Goal: Transaction & Acquisition: Purchase product/service

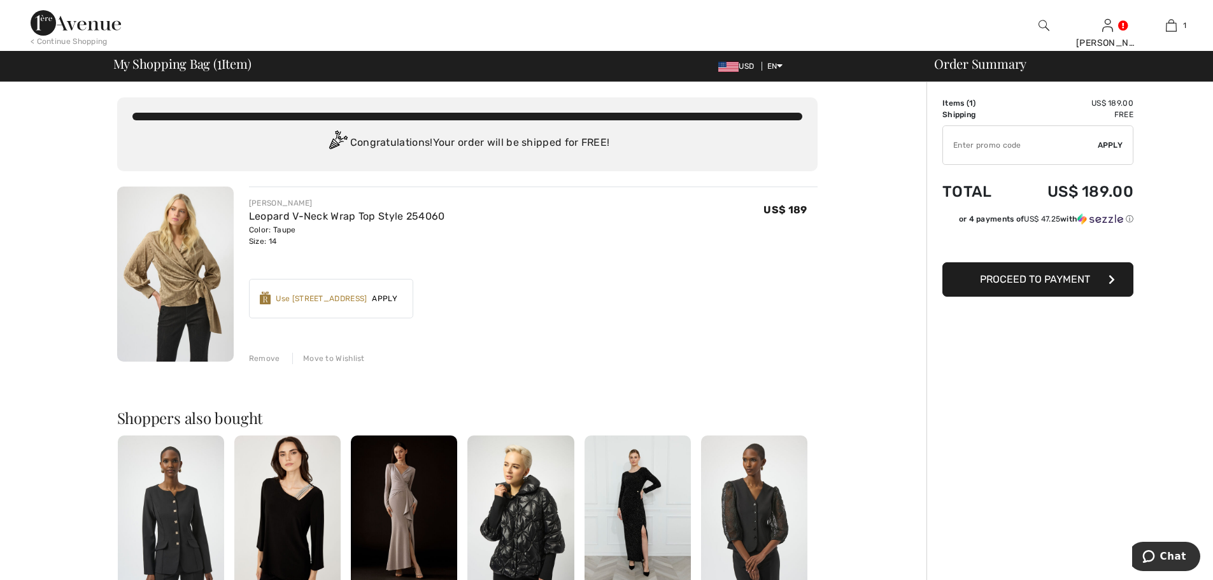
click at [1060, 286] on button "Proceed to Payment" at bounding box center [1037, 279] width 191 height 34
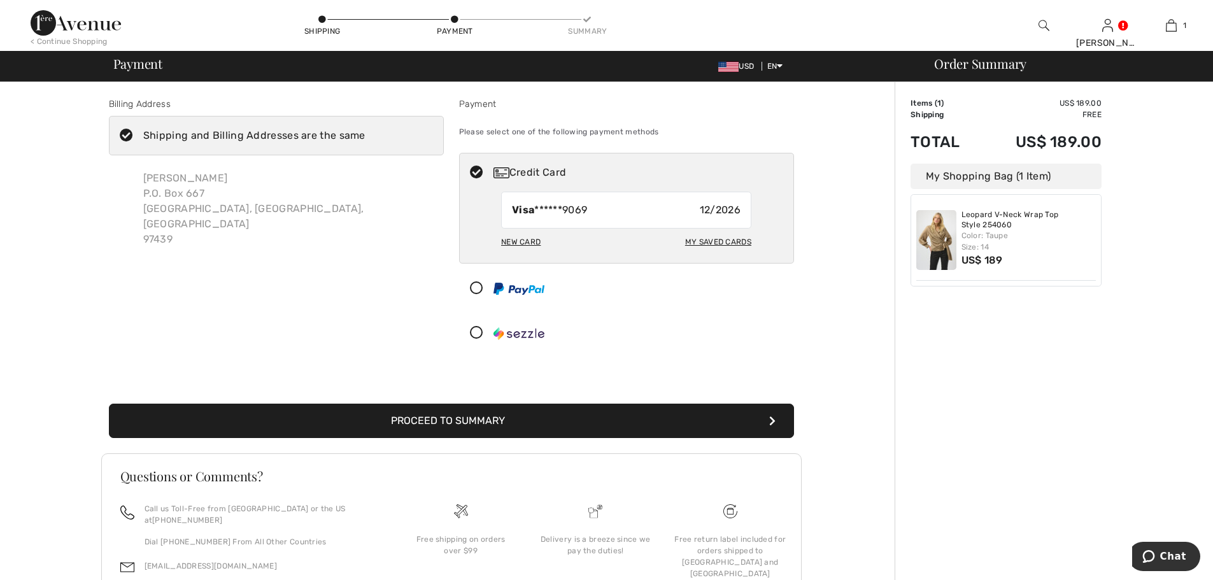
click at [132, 136] on icon at bounding box center [127, 135] width 34 height 13
click at [365, 136] on input "Shipping and Billing Addresses are the same" at bounding box center [369, 136] width 8 height 38
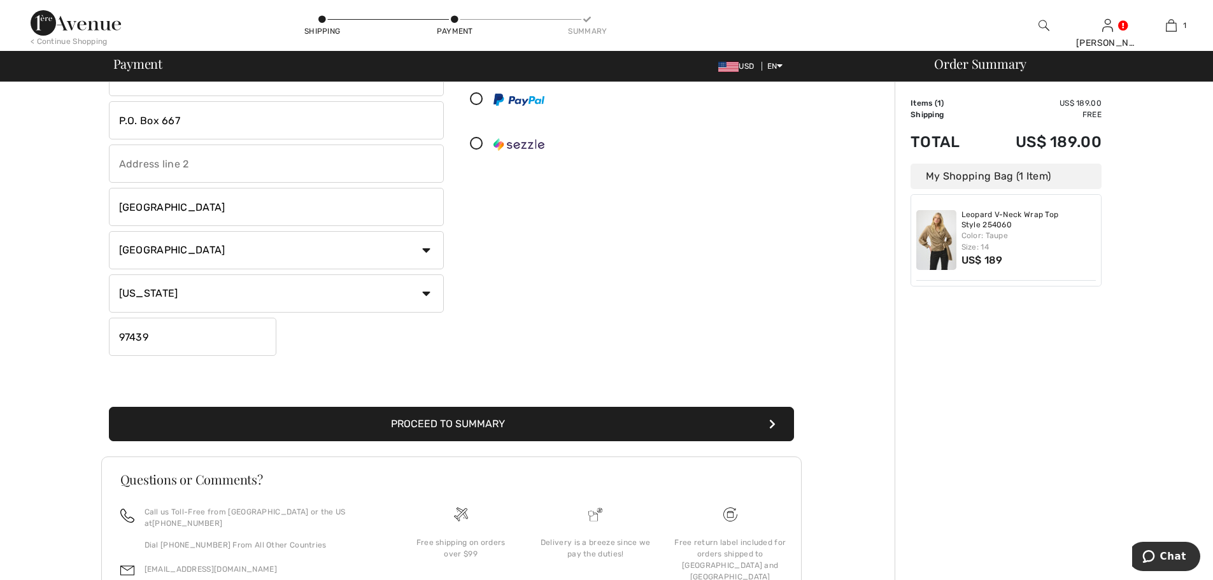
scroll to position [191, 0]
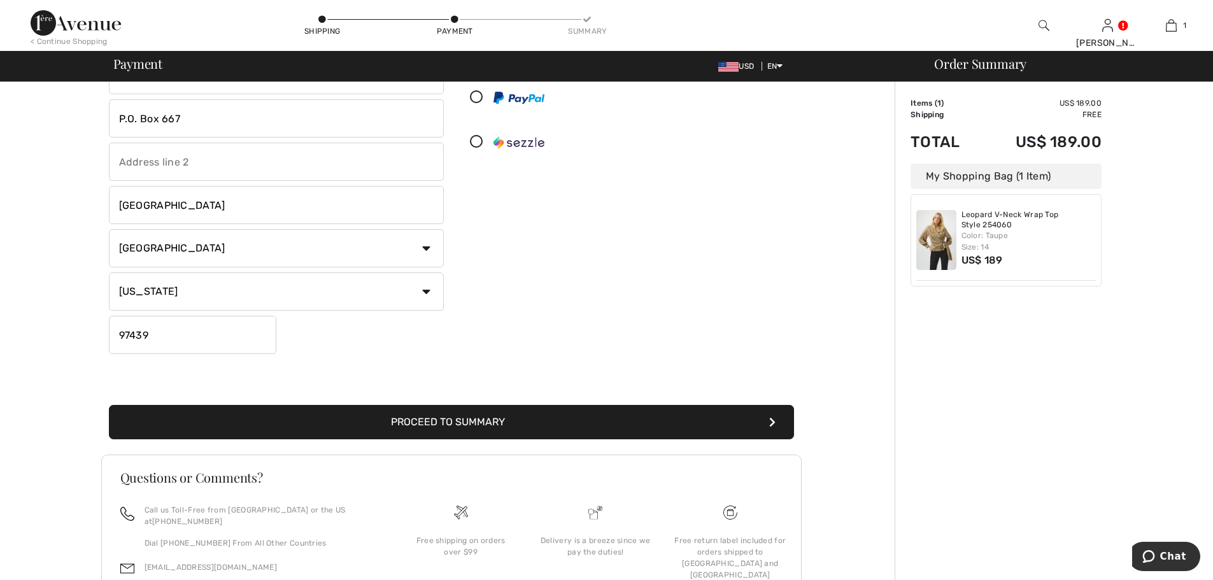
checkbox input "false"
click at [443, 424] on button "Proceed to Summary" at bounding box center [451, 422] width 685 height 34
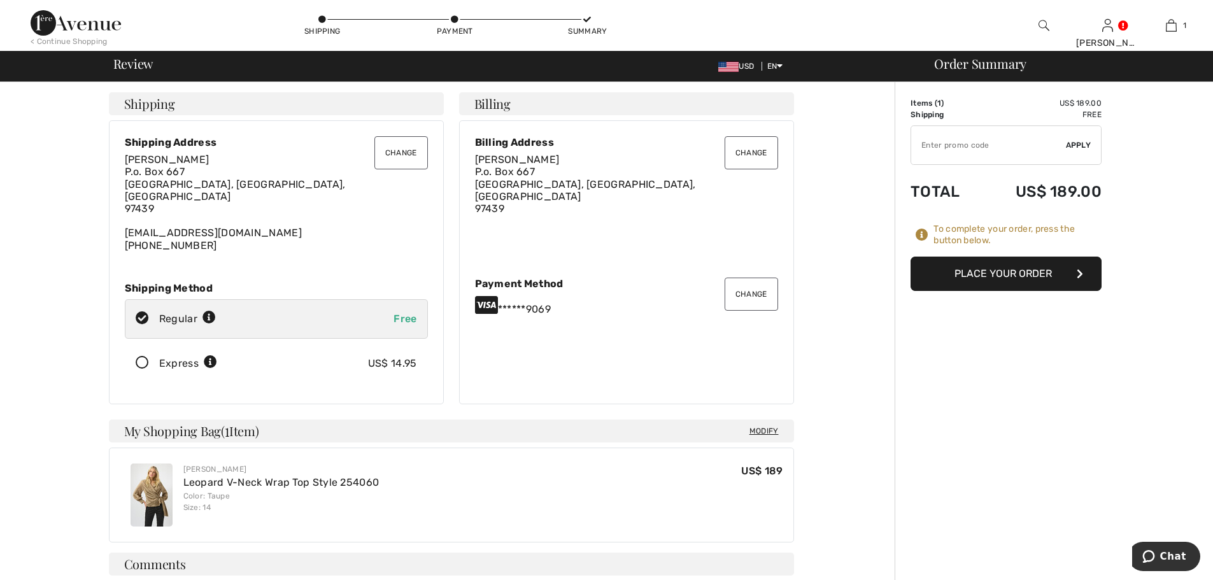
click at [415, 153] on button "Change" at bounding box center [400, 152] width 53 height 33
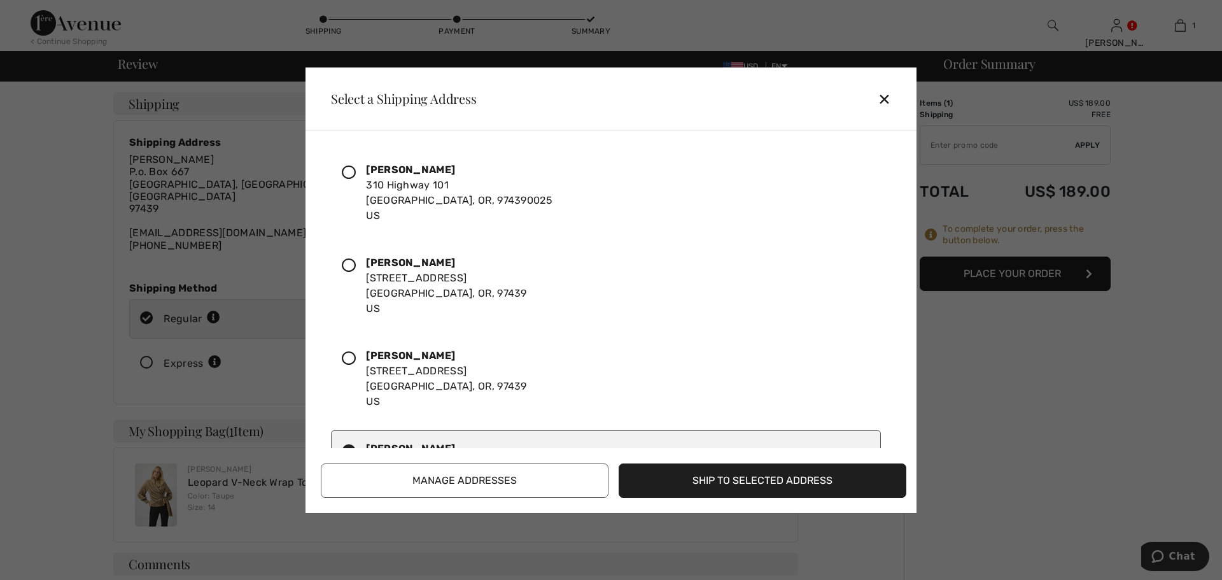
click at [352, 178] on icon at bounding box center [349, 173] width 14 height 14
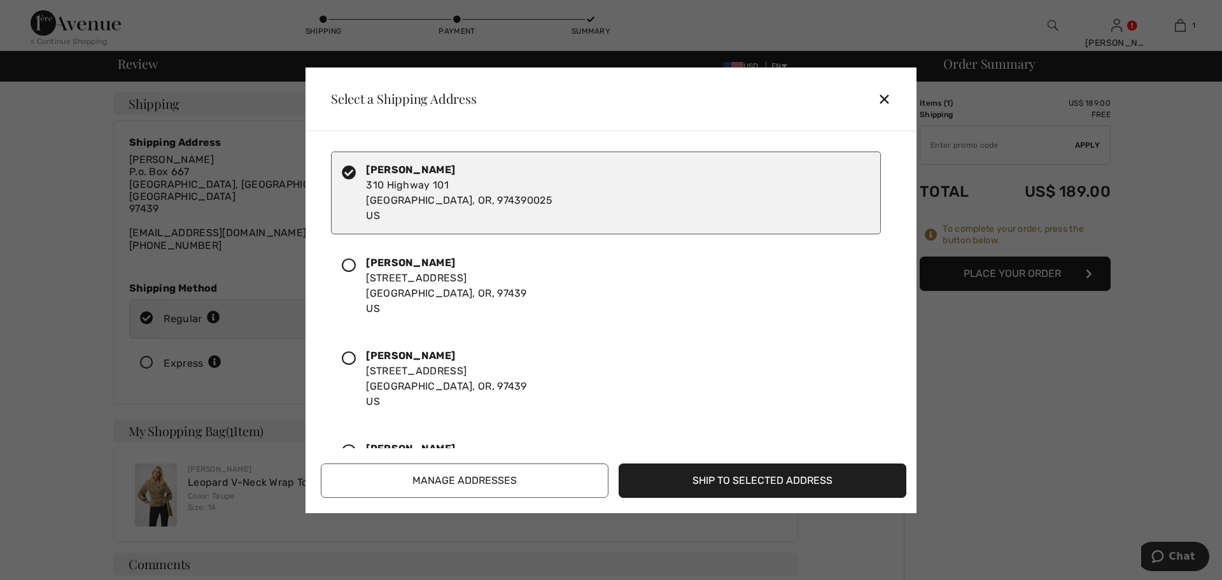
click at [751, 487] on button "Ship to Selected Address" at bounding box center [763, 481] width 288 height 34
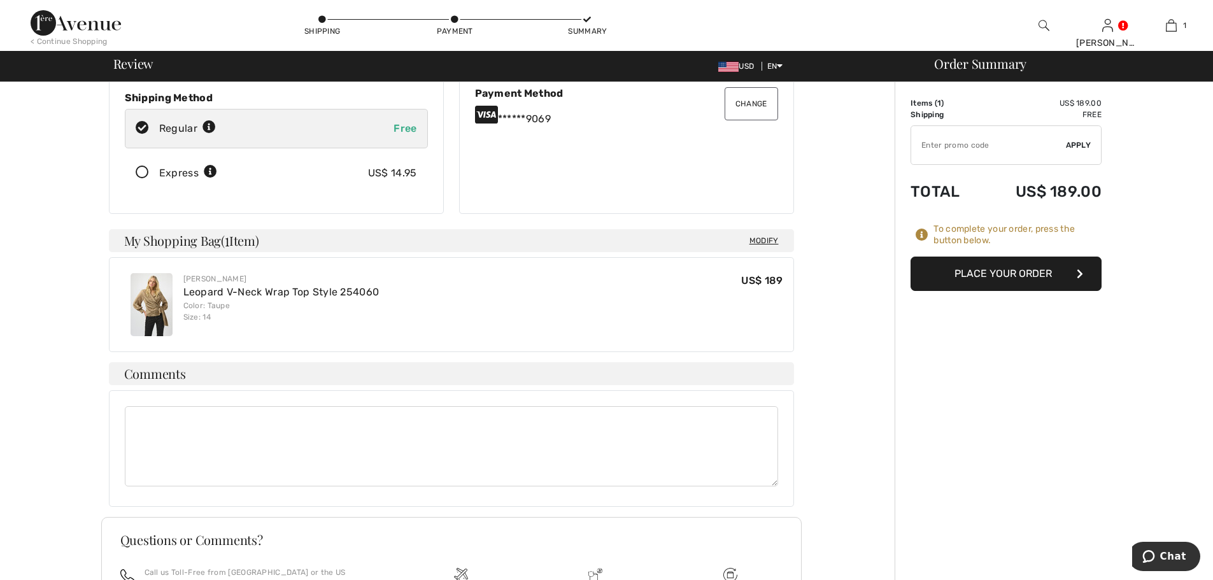
scroll to position [191, 0]
click at [983, 276] on button "Place Your Order" at bounding box center [1005, 274] width 191 height 34
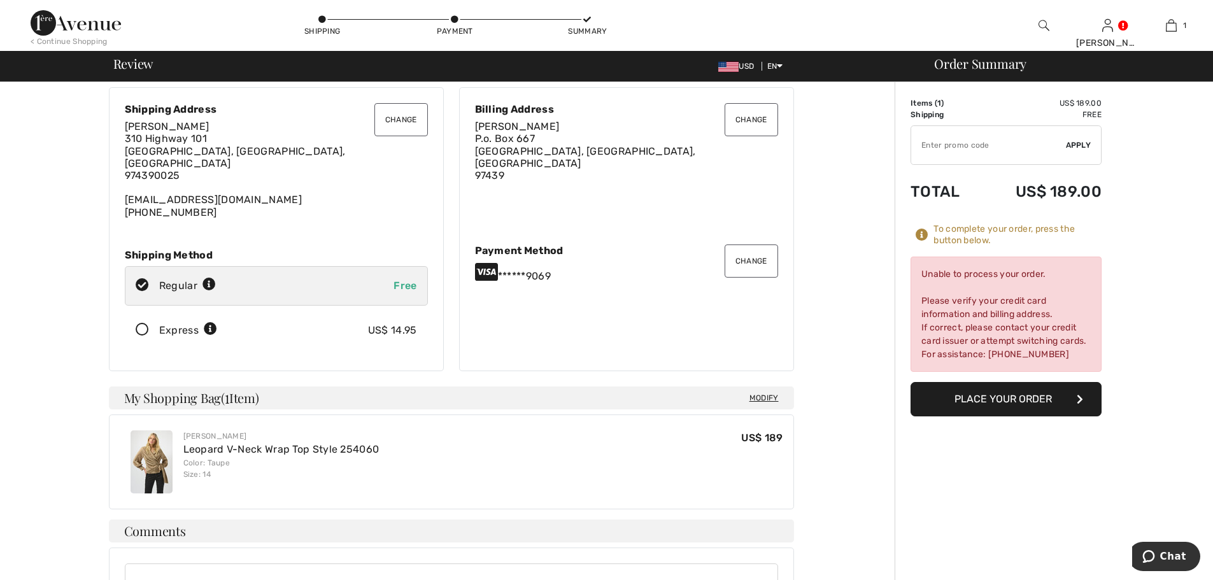
scroll to position [0, 0]
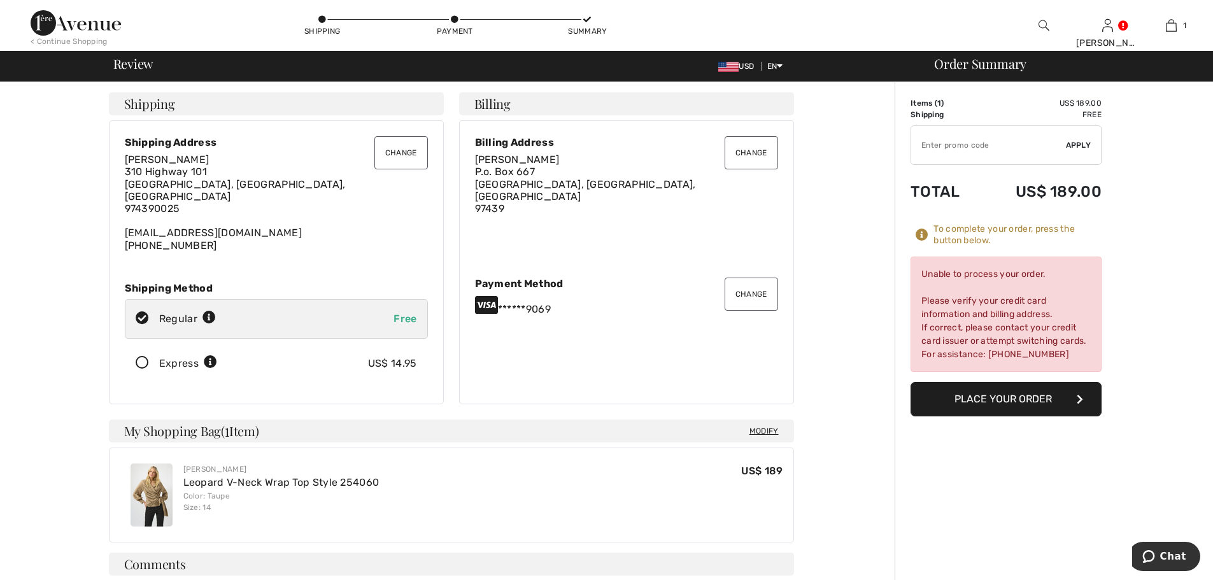
click at [766, 292] on button "Change" at bounding box center [751, 294] width 53 height 33
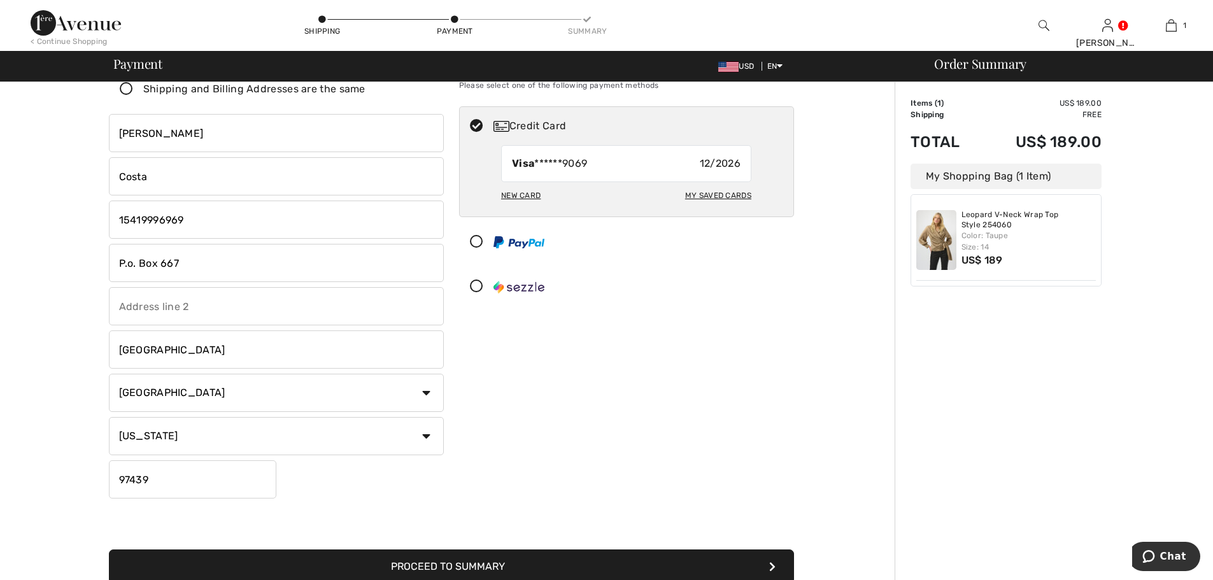
click at [712, 200] on div "My Saved Cards" at bounding box center [718, 196] width 66 height 22
radio input "true"
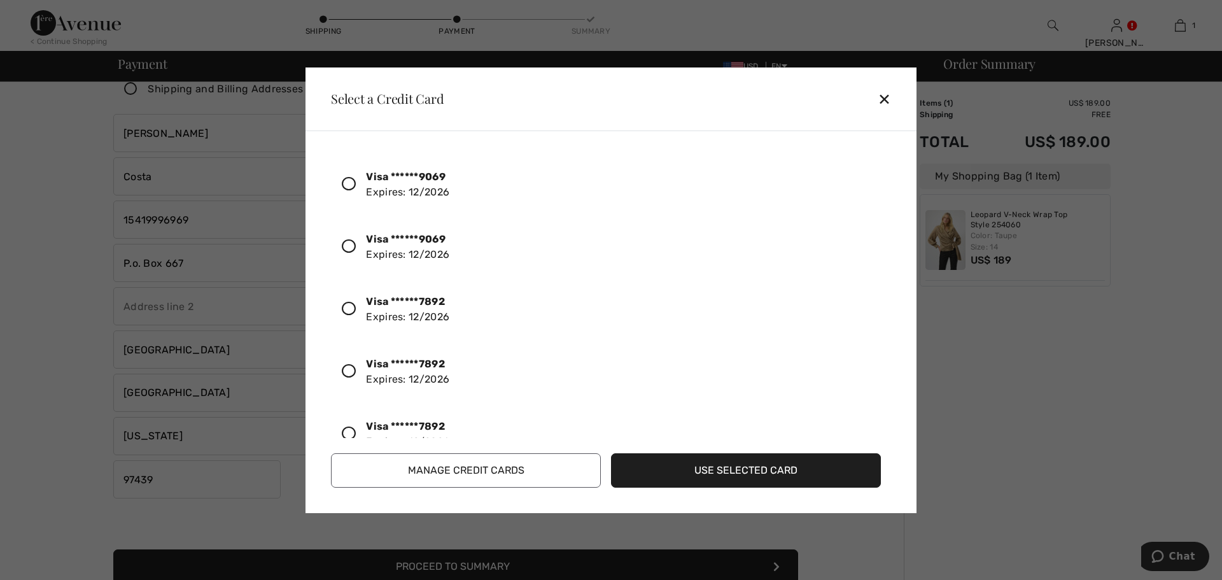
scroll to position [191, 0]
click at [349, 369] on icon at bounding box center [349, 371] width 14 height 14
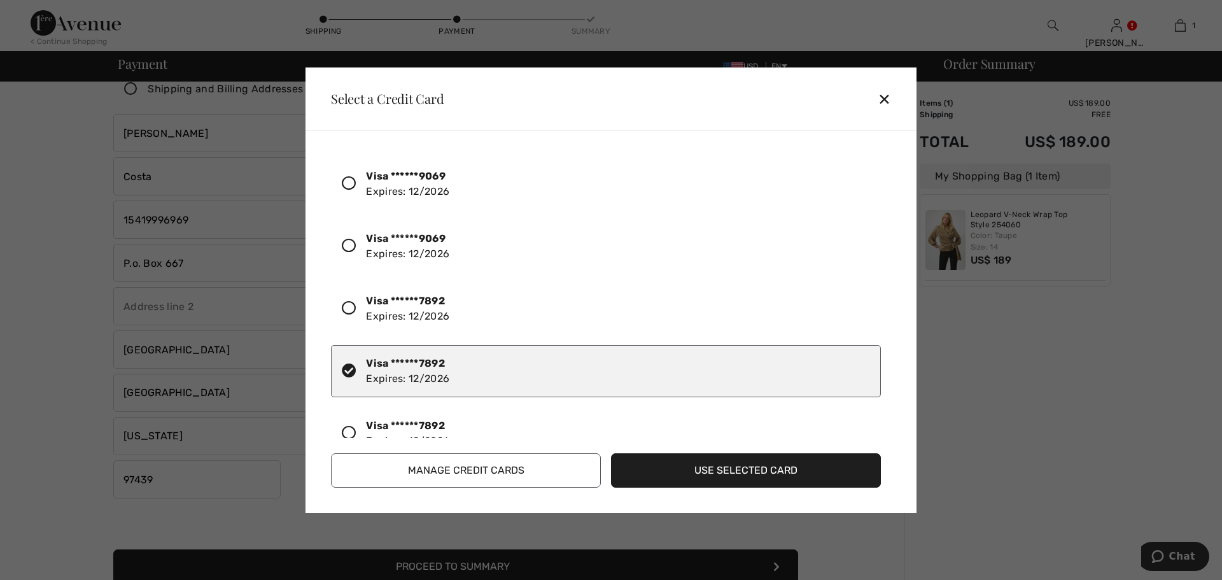
click at [721, 469] on button "Use Selected Card" at bounding box center [746, 470] width 270 height 34
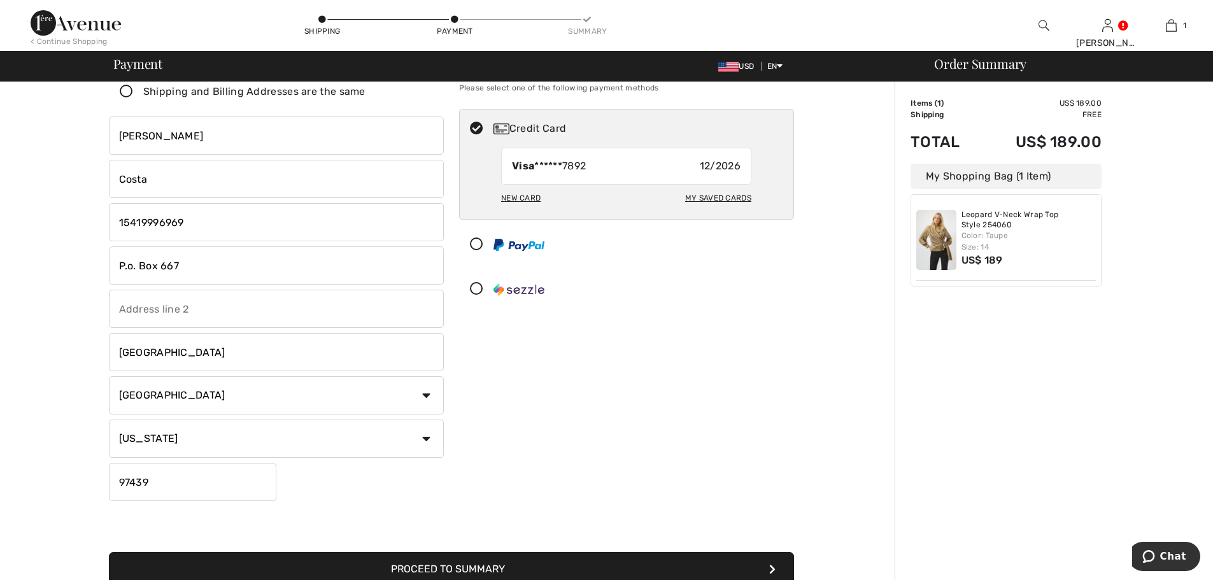
scroll to position [64, 0]
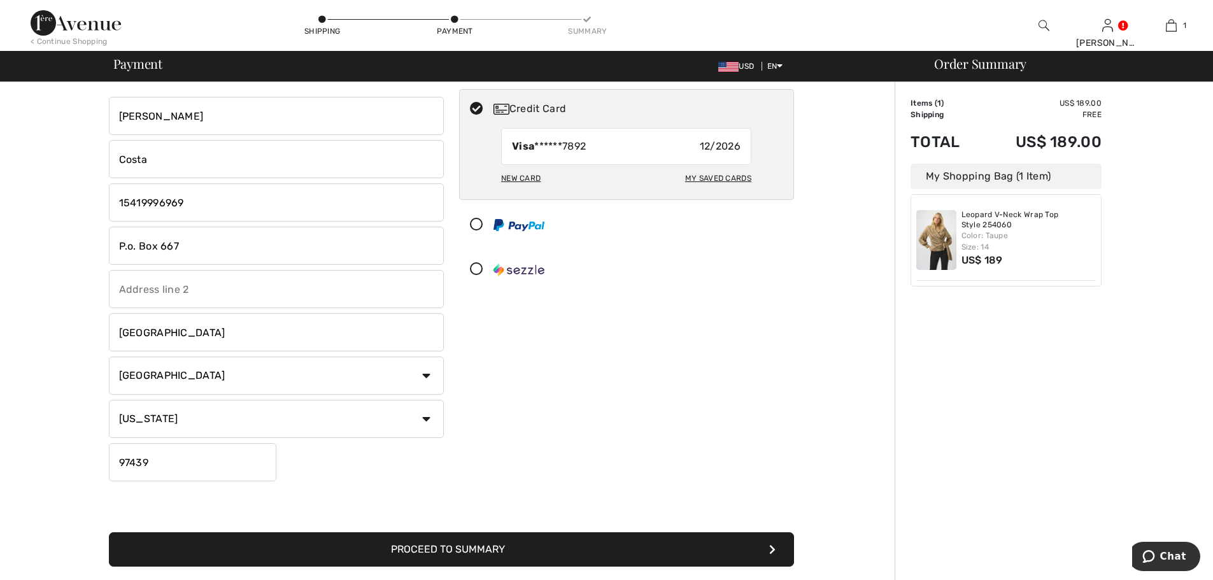
click at [520, 552] on button "Proceed to Summary" at bounding box center [451, 549] width 685 height 34
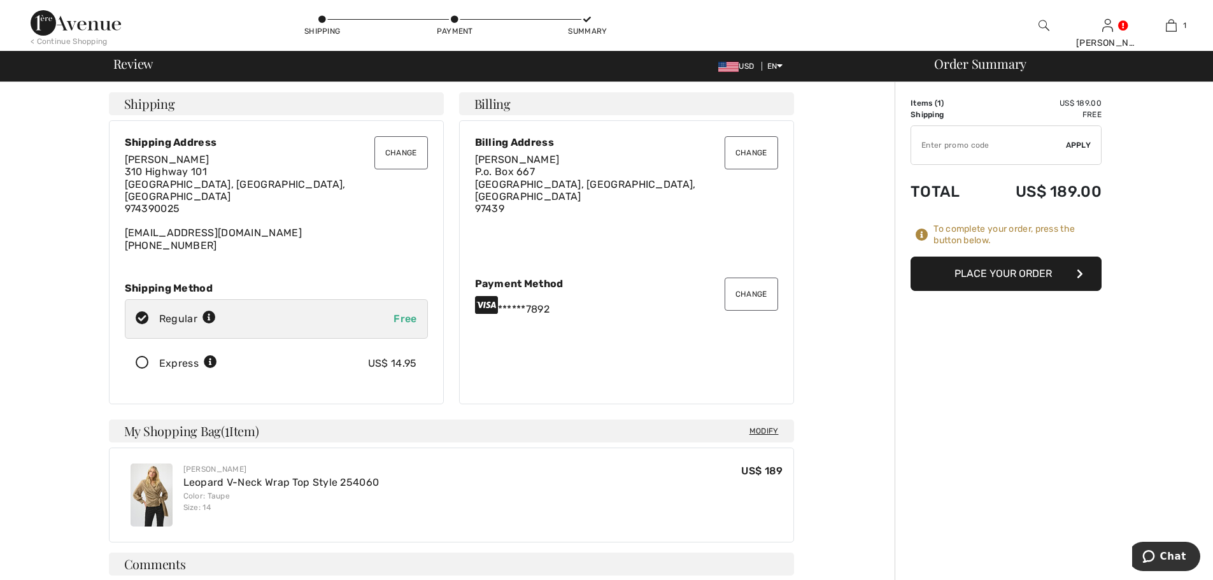
click at [1031, 271] on button "Place Your Order" at bounding box center [1005, 274] width 191 height 34
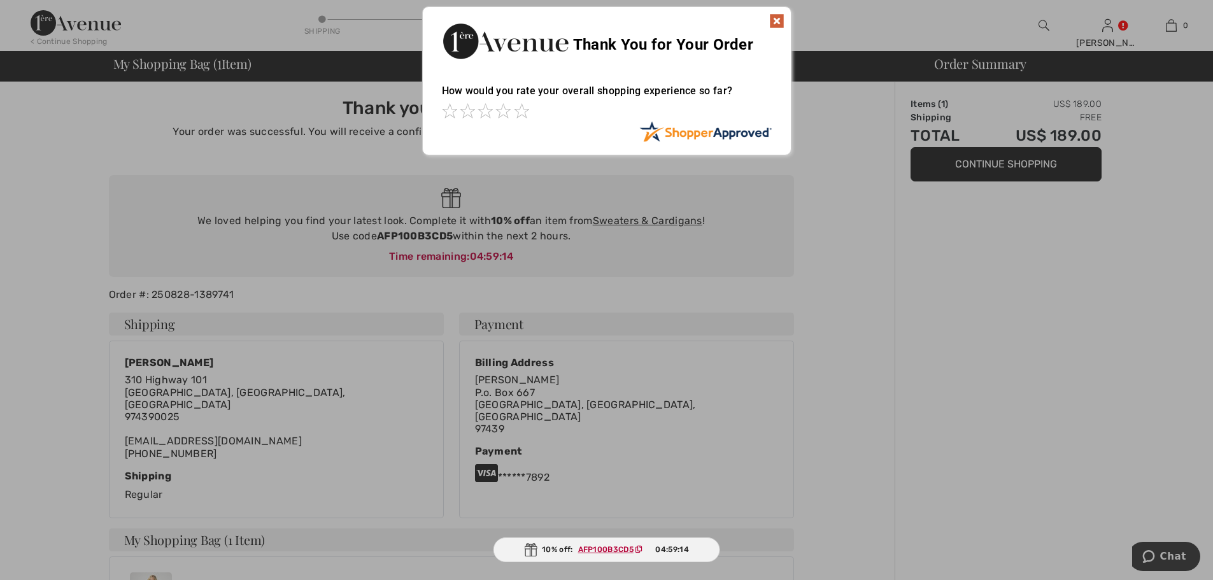
click at [779, 19] on img at bounding box center [776, 20] width 15 height 15
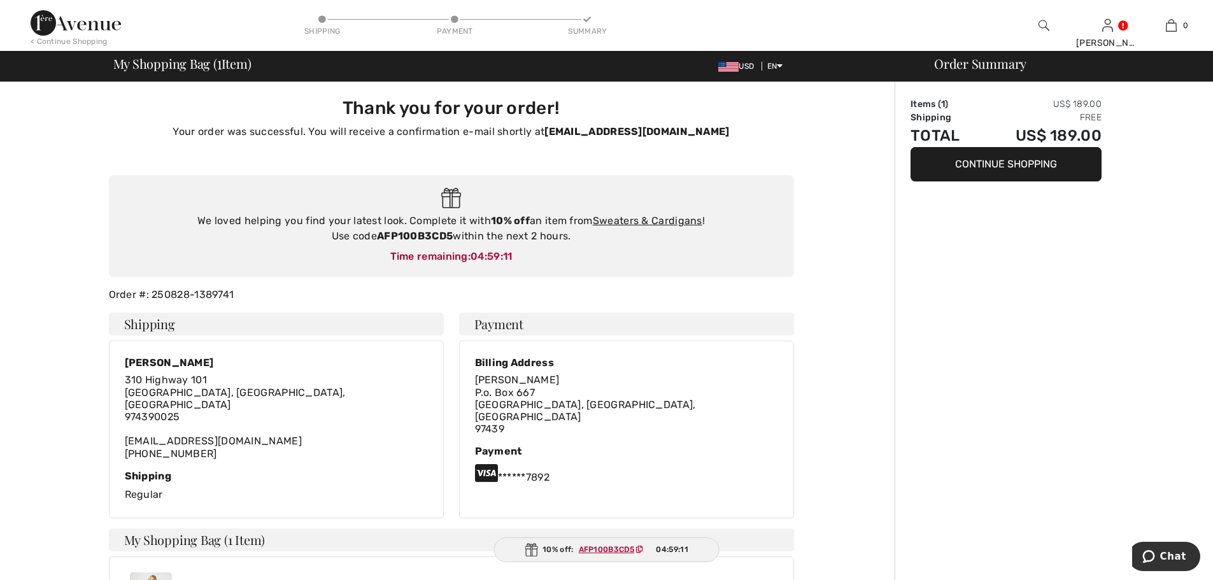
click at [55, 29] on img at bounding box center [76, 22] width 90 height 25
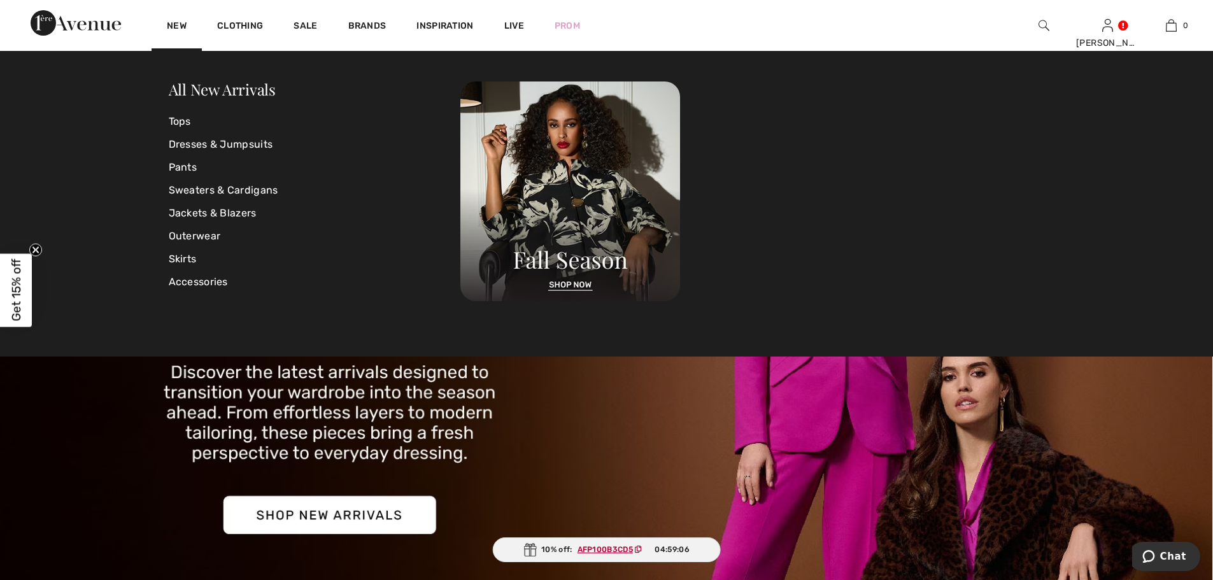
click at [195, 96] on link "All New Arrivals" at bounding box center [222, 89] width 107 height 20
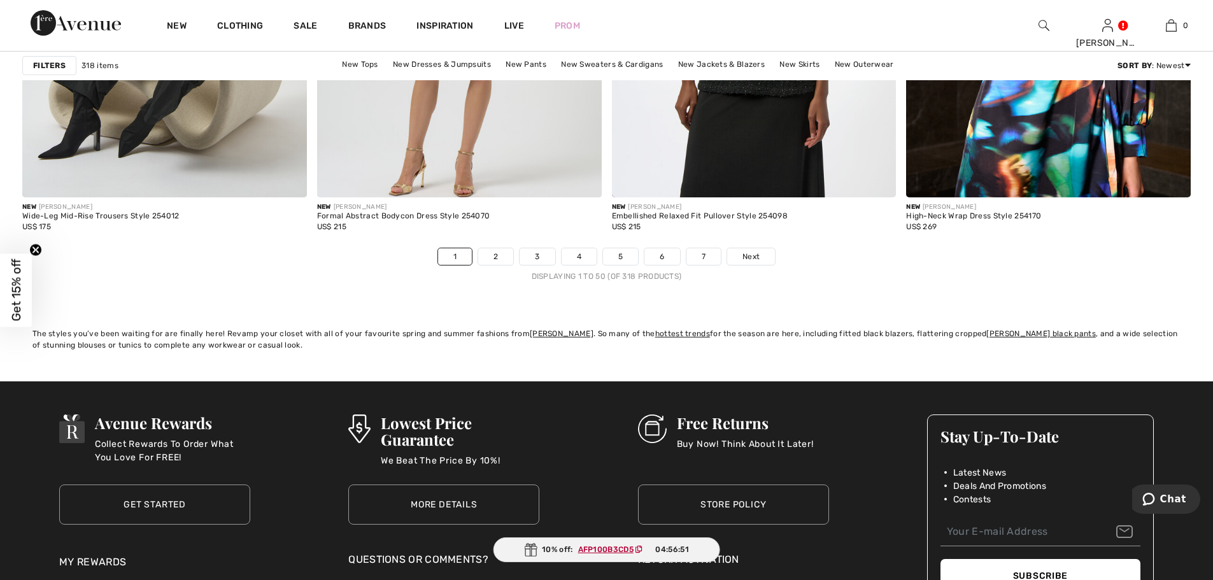
scroll to position [7322, 0]
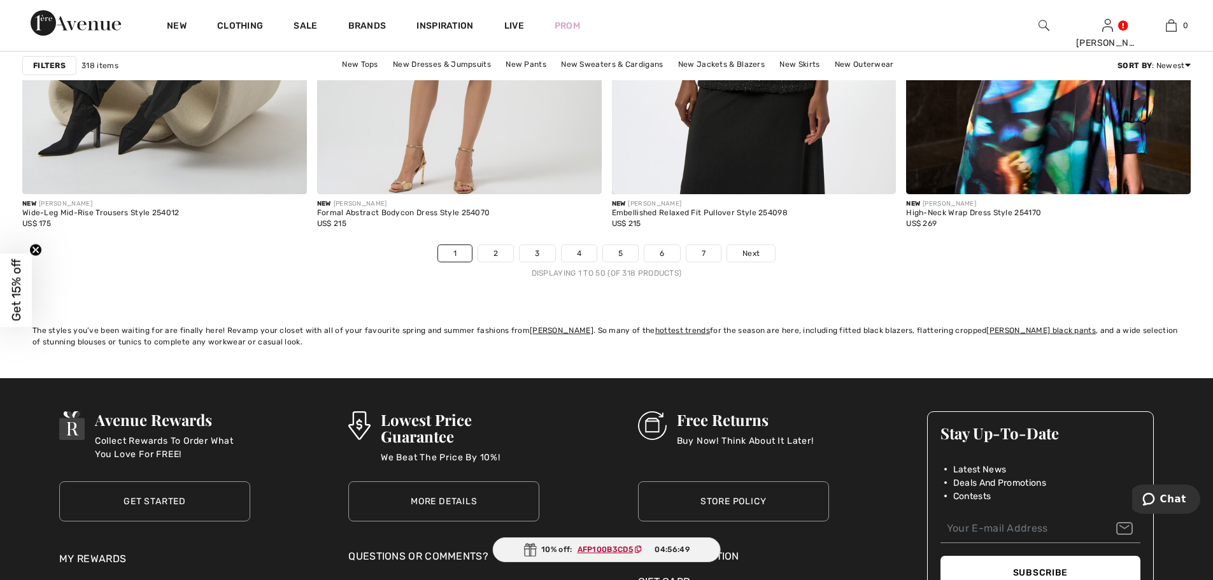
click at [503, 254] on link "2" at bounding box center [495, 253] width 35 height 17
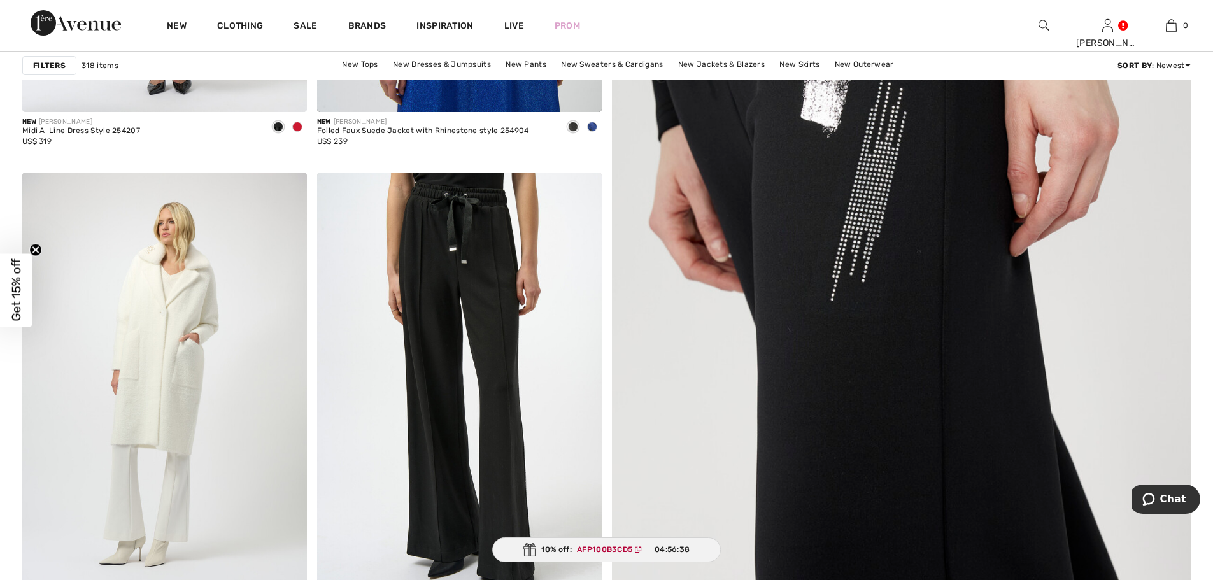
scroll to position [700, 0]
